Goal: Task Accomplishment & Management: Manage account settings

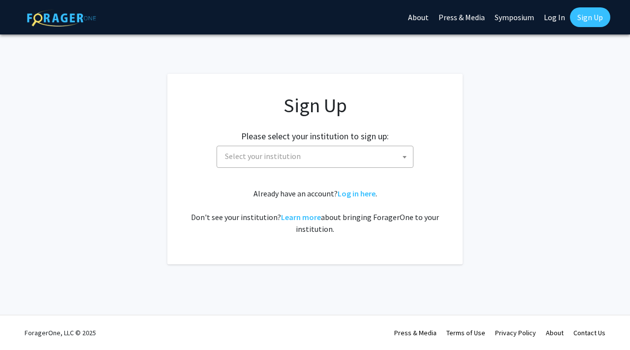
click at [307, 162] on span "Select your institution" at bounding box center [317, 156] width 192 height 20
type input "k"
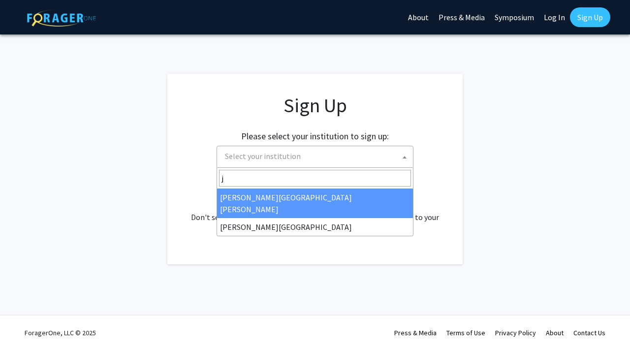
type input "j"
select select "1"
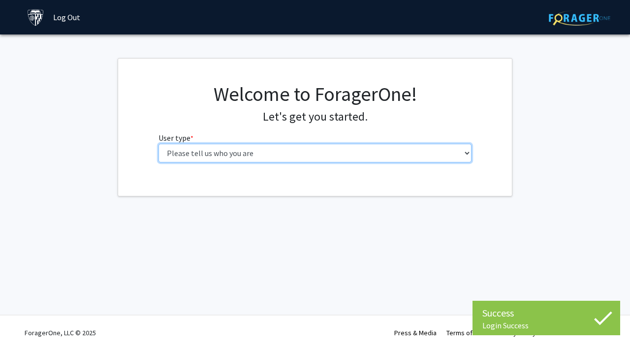
click at [348, 154] on select "Please tell us who you are Undergraduate Student Master's Student Doctoral Cand…" at bounding box center [314, 153] width 313 height 19
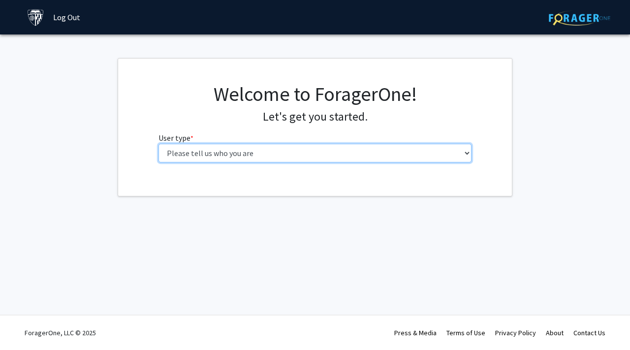
select select "2: masters"
click at [158, 144] on select "Please tell us who you are Undergraduate Student Master's Student Doctoral Cand…" at bounding box center [314, 153] width 313 height 19
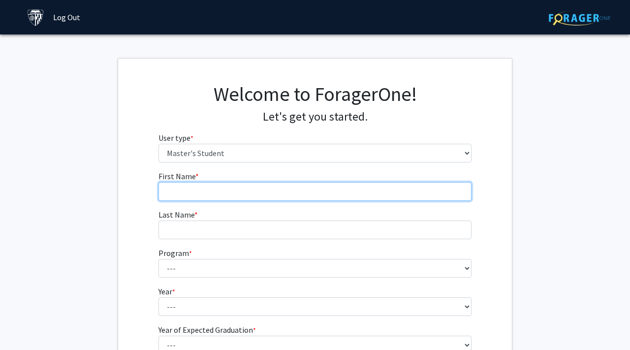
click at [360, 185] on input "First Name * required" at bounding box center [314, 191] width 313 height 19
type input "j"
type input "Jingyi"
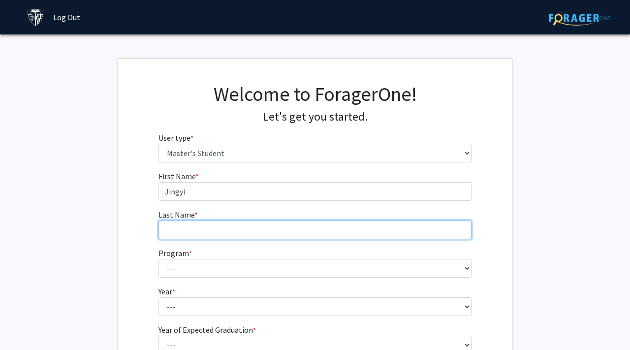
click at [315, 224] on input "Last Name * required" at bounding box center [314, 229] width 313 height 19
type input "Kong"
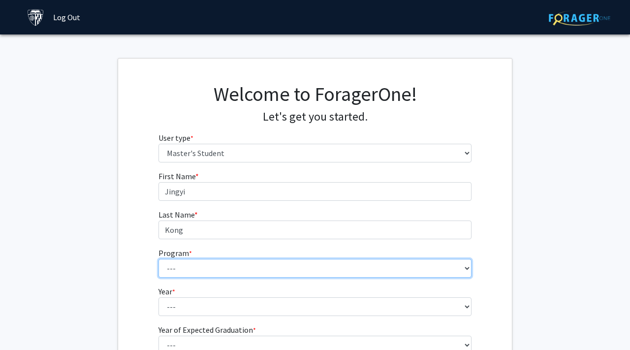
click at [235, 264] on select "--- Anatomy Education Applied and Computational Mathematics Applied Biomedical …" at bounding box center [314, 268] width 313 height 19
select select "35: 25"
click at [158, 259] on select "--- Anatomy Education Applied and Computational Mathematics Applied Biomedical …" at bounding box center [314, 268] width 313 height 19
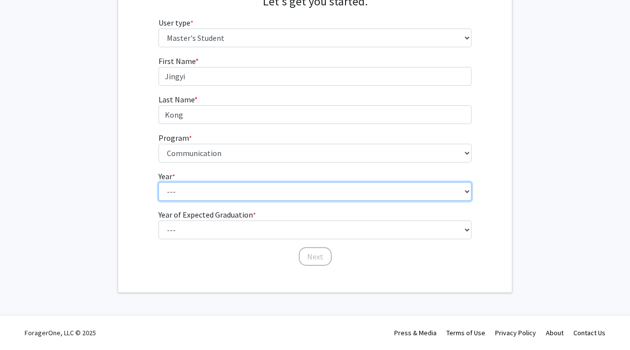
click at [232, 197] on select "--- First Year Second Year" at bounding box center [314, 191] width 313 height 19
select select "1: first_year"
click at [158, 182] on select "--- First Year Second Year" at bounding box center [314, 191] width 313 height 19
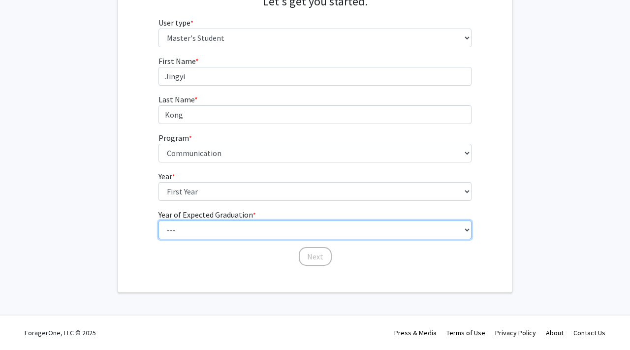
click at [227, 226] on select "--- 2025 2026 2027 2028 2029 2030 2031 2032 2033 2034" at bounding box center [314, 229] width 313 height 19
select select "3: 2027"
click at [158, 220] on select "--- 2025 2026 2027 2028 2029 2030 2031 2032 2033 2034" at bounding box center [314, 229] width 313 height 19
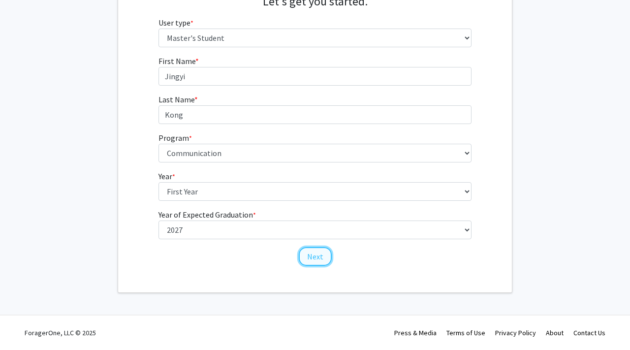
click at [311, 254] on button "Next" at bounding box center [315, 256] width 33 height 19
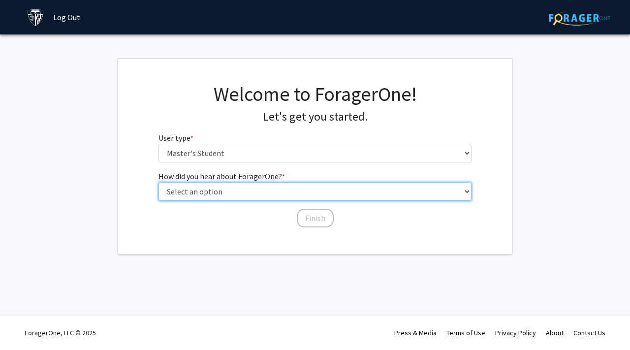
click at [260, 192] on select "Select an option Peer/student recommendation Faculty/staff recommendation Unive…" at bounding box center [314, 191] width 313 height 19
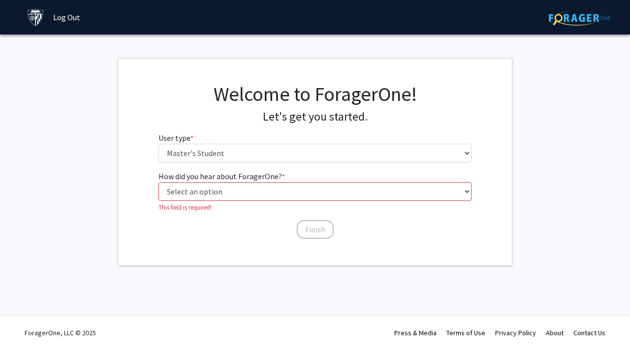
click at [527, 74] on fg-get-started "Welcome to ForagerOne! Let's get you started. User type * required Please tell …" at bounding box center [315, 162] width 630 height 208
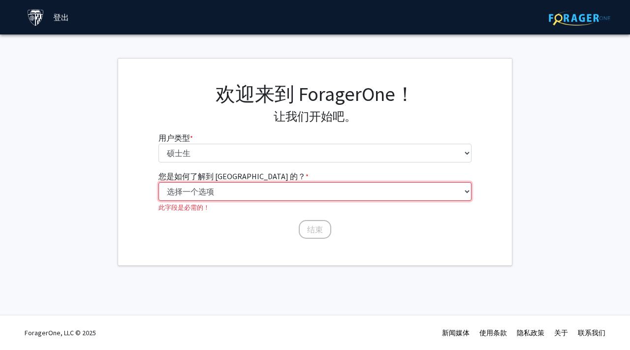
click at [279, 193] on select "选择一个选项 同学/同学推荐 教职员工推荐 大学网站 大学电子邮件或通讯 其他" at bounding box center [314, 191] width 313 height 19
select select "3: university_website"
click at [158, 182] on select "选择一个选项 同学/同学推荐 教职员工推荐 大学网站 大学电子邮件或通讯 其他" at bounding box center [314, 191] width 313 height 19
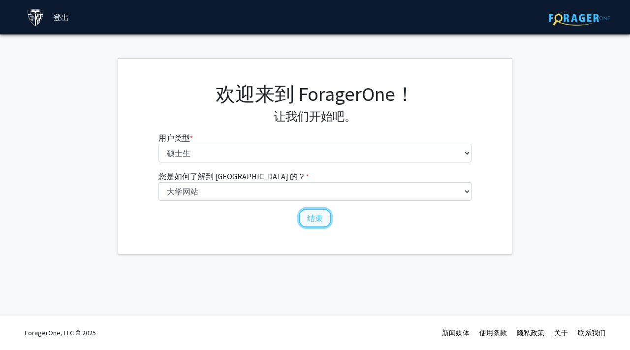
click at [313, 214] on font "结束" at bounding box center [315, 218] width 16 height 10
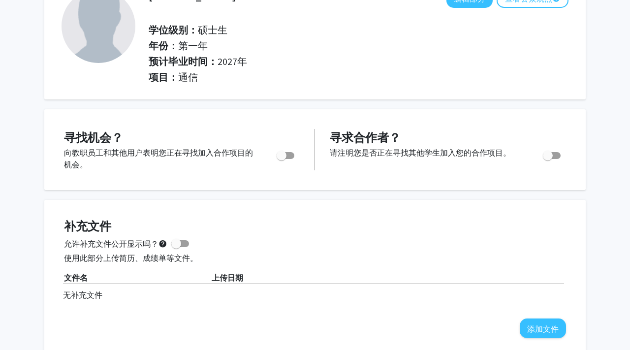
scroll to position [79, 0]
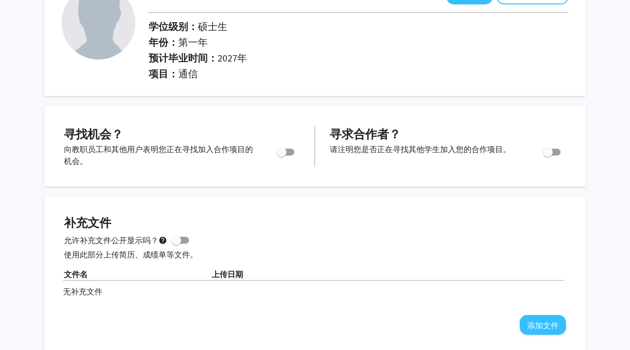
click at [294, 153] on label "切换" at bounding box center [284, 152] width 22 height 12
click at [281, 155] on input "您是否在积极寻找机会？" at bounding box center [281, 155] width 0 height 0
checkbox input "true"
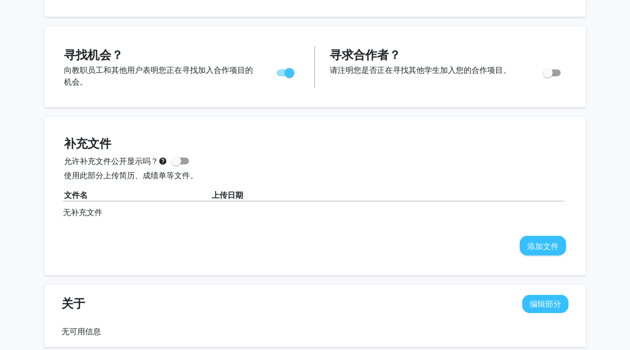
scroll to position [159, 0]
click at [186, 160] on span at bounding box center [180, 160] width 18 height 7
click at [176, 164] on input "允许补充文件公开显示吗？ help" at bounding box center [176, 164] width 0 height 0
checkbox input "true"
click at [544, 241] on font "添加文件" at bounding box center [542, 246] width 31 height 10
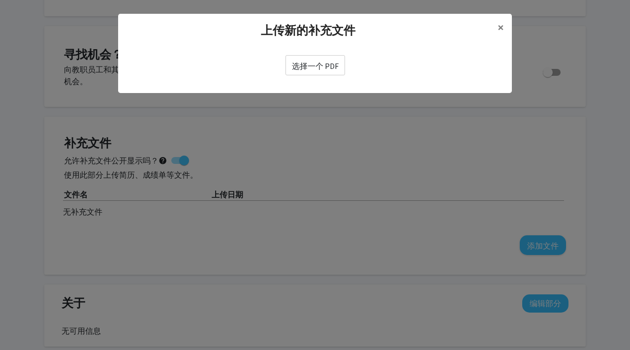
click at [320, 67] on font "选择一个 PDF" at bounding box center [315, 66] width 47 height 10
click at [0, 0] on input "选择一个 PDF" at bounding box center [0, 0] width 0 height 0
click at [332, 69] on font "选择一个 PDF" at bounding box center [315, 66] width 47 height 10
click at [0, 0] on input "选择一个 PDF" at bounding box center [0, 0] width 0 height 0
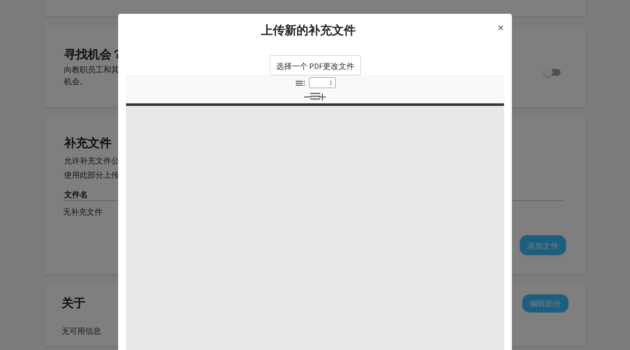
select select "custom"
type input "0"
select select "custom"
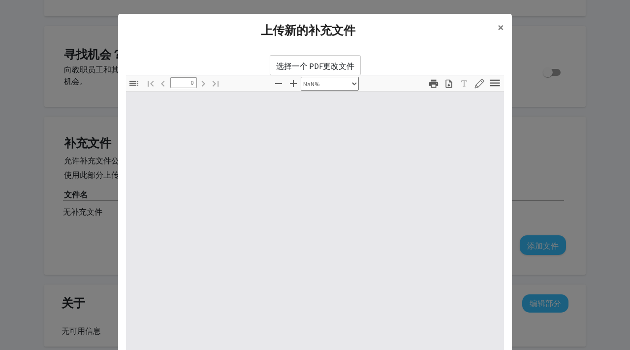
type input "1"
select select "auto"
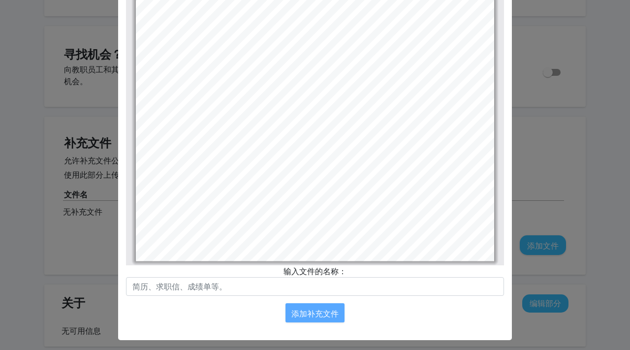
scroll to position [119, 0]
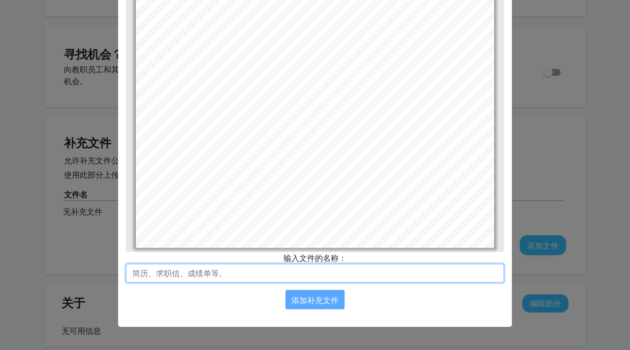
click at [303, 270] on input "text" at bounding box center [315, 273] width 378 height 19
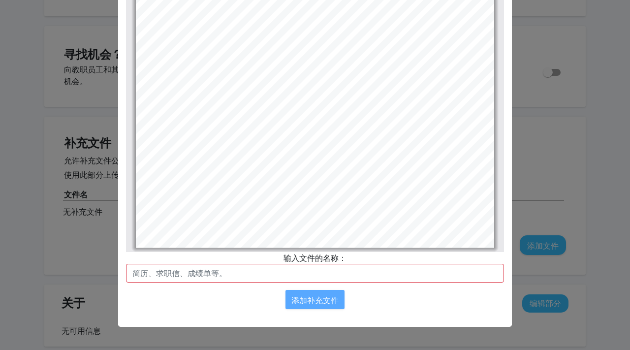
scroll to position [116, 0]
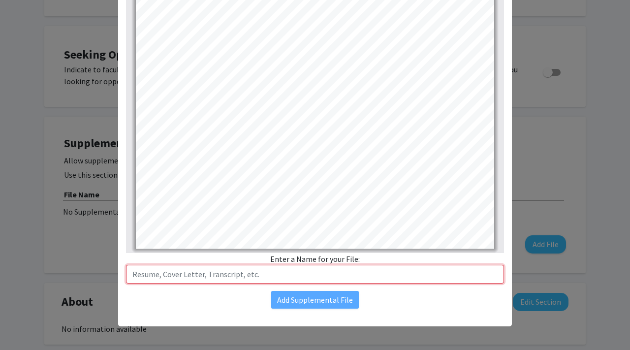
click at [288, 271] on input "text" at bounding box center [315, 274] width 378 height 19
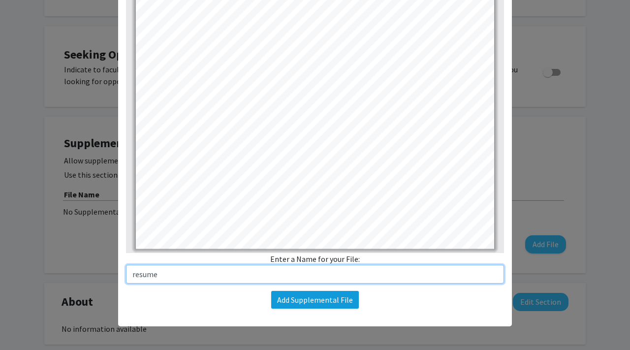
type input "resume"
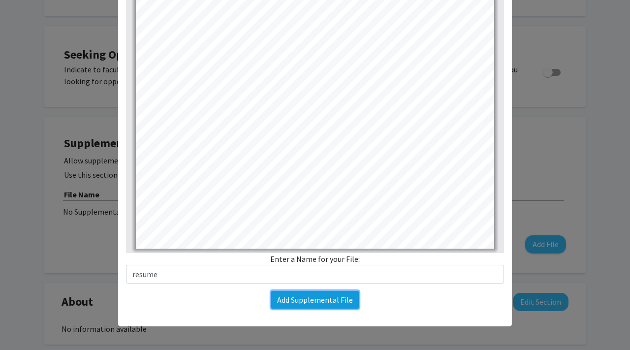
click at [320, 301] on button "Add Supplemental File" at bounding box center [315, 300] width 88 height 18
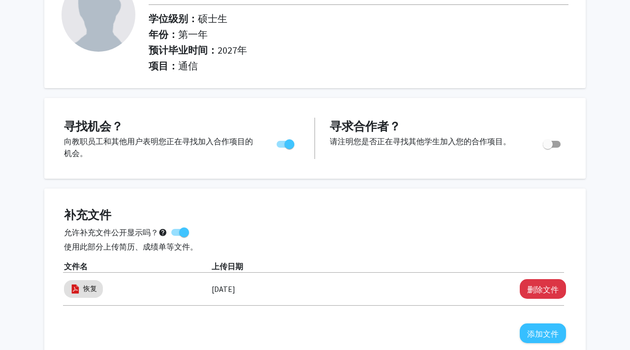
scroll to position [0, 0]
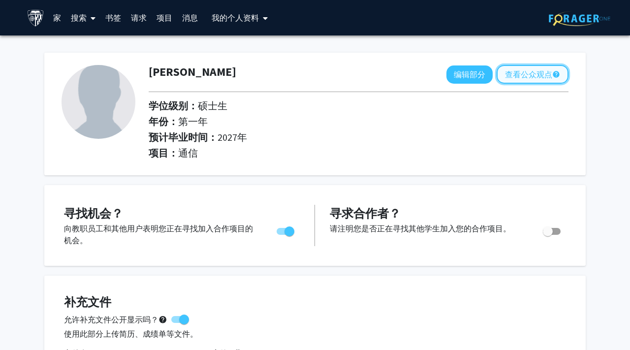
click at [536, 73] on font "查看公众观点" at bounding box center [528, 74] width 47 height 10
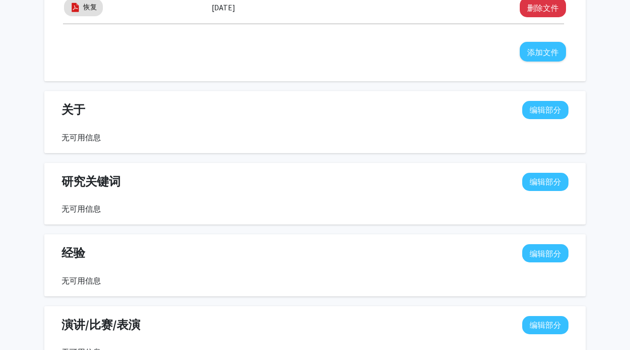
scroll to position [376, 0]
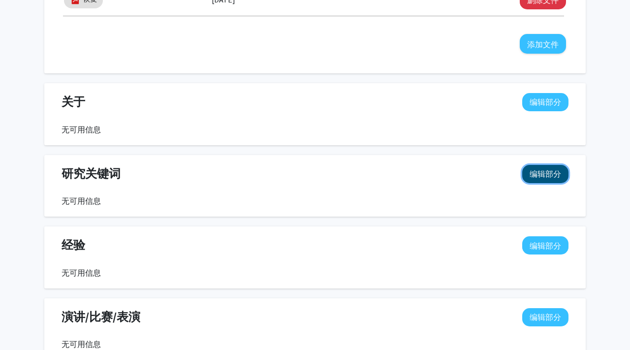
click at [540, 175] on font "编辑部分" at bounding box center [544, 174] width 31 height 10
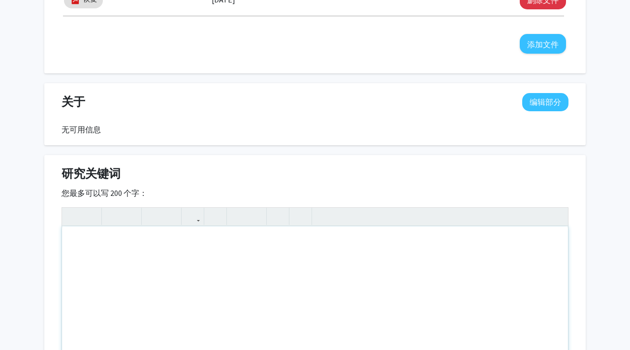
scroll to position [454, 0]
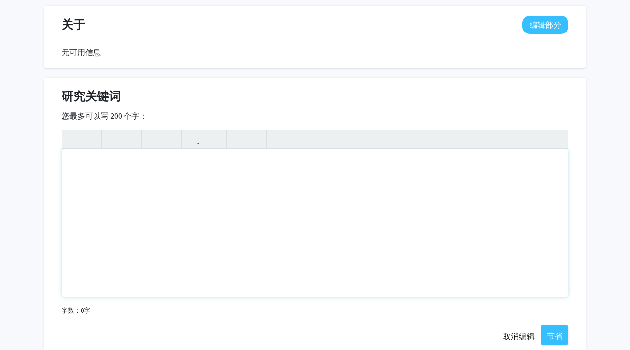
click at [320, 218] on div "使用屏幕阅读器的用户请注意：请停用此页面的辅助功能插件，因为它与文本编辑器的交互不太顺畅。您可以使用 Alt+0 或 Option+0 来停用。" at bounding box center [315, 223] width 506 height 148
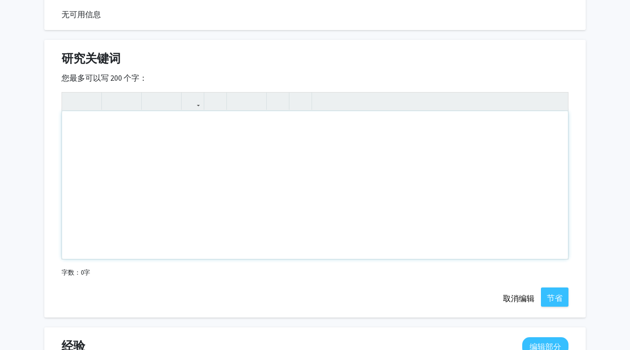
scroll to position [514, 0]
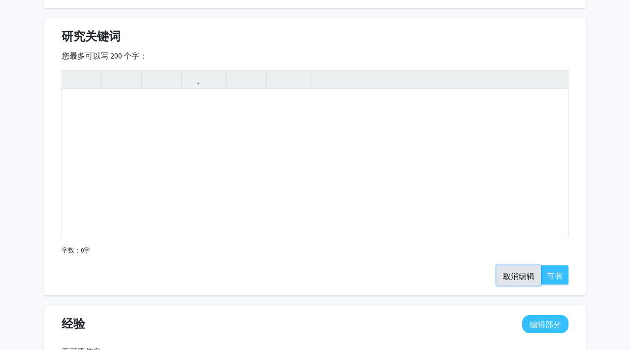
click at [529, 273] on font "取消编辑" at bounding box center [518, 276] width 31 height 10
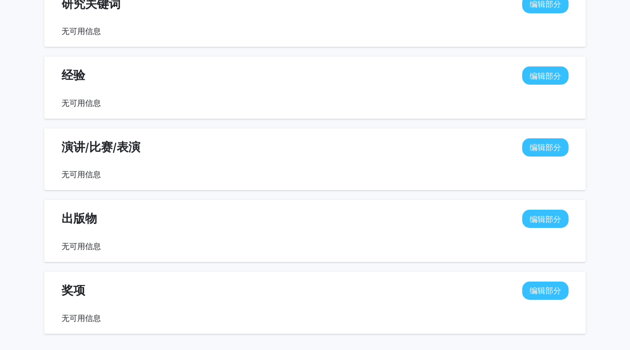
scroll to position [559, 0]
